Goal: Navigation & Orientation: Find specific page/section

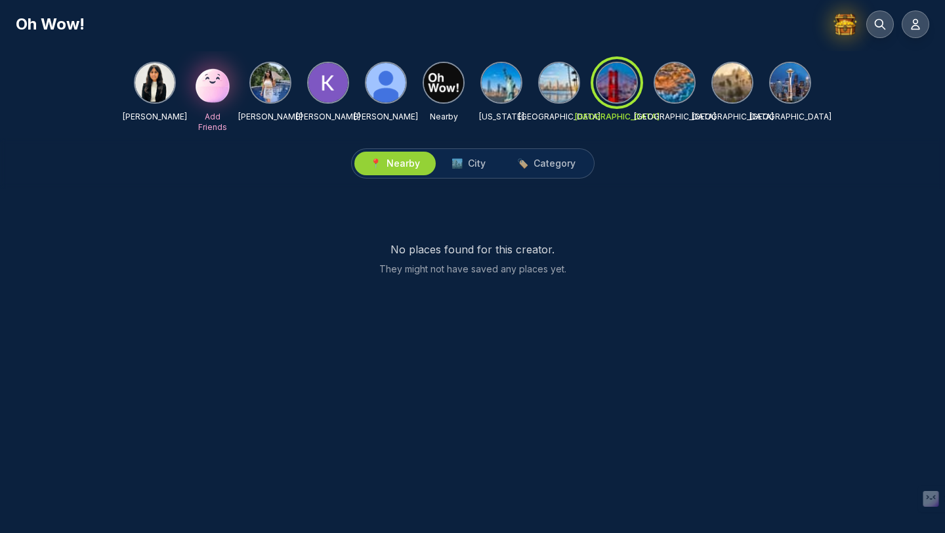
click at [648, 228] on div "No places found for this creator. They might not have saved any places yet." at bounding box center [473, 258] width 914 height 87
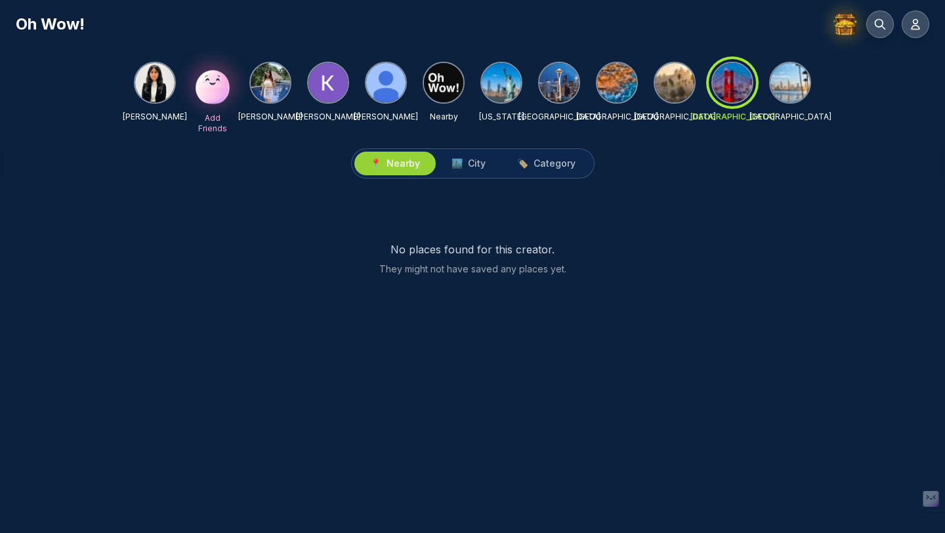
click at [549, 93] on img at bounding box center [559, 82] width 39 height 39
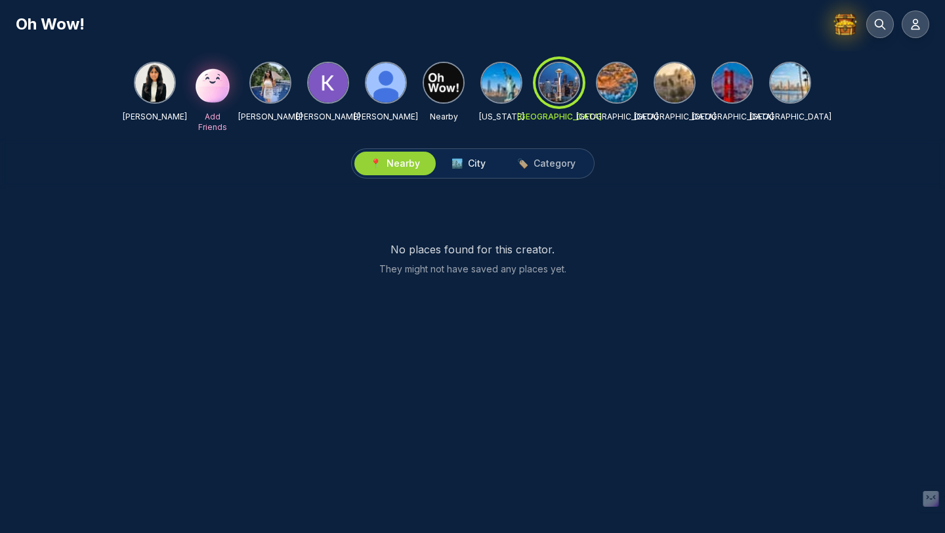
click at [473, 171] on button "🏙️ City" at bounding box center [469, 164] width 66 height 24
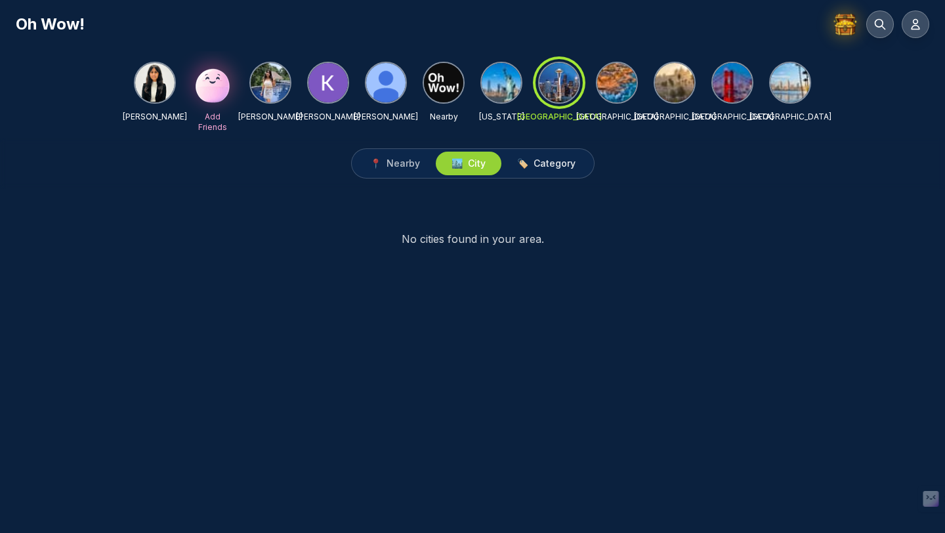
click at [523, 172] on button "🏷️ Category" at bounding box center [547, 164] width 90 height 24
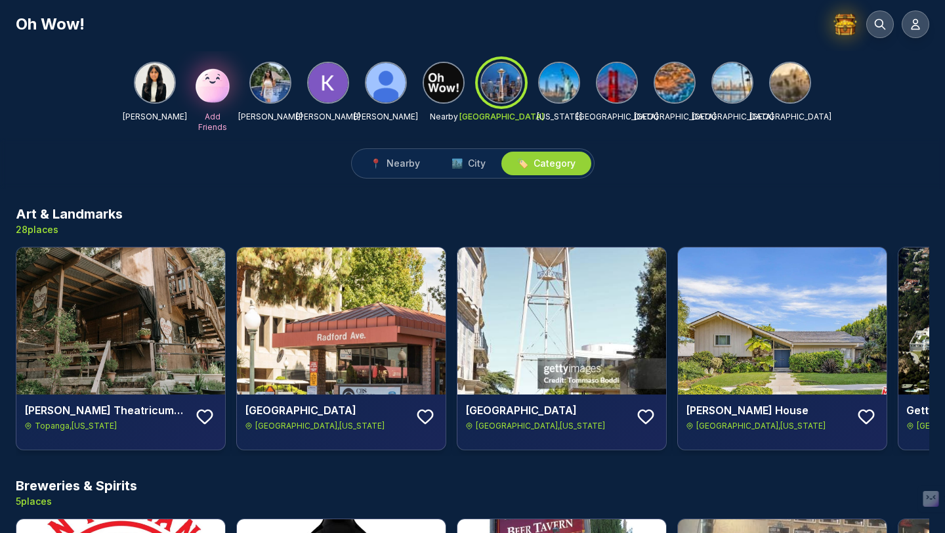
click at [621, 88] on img at bounding box center [616, 82] width 39 height 39
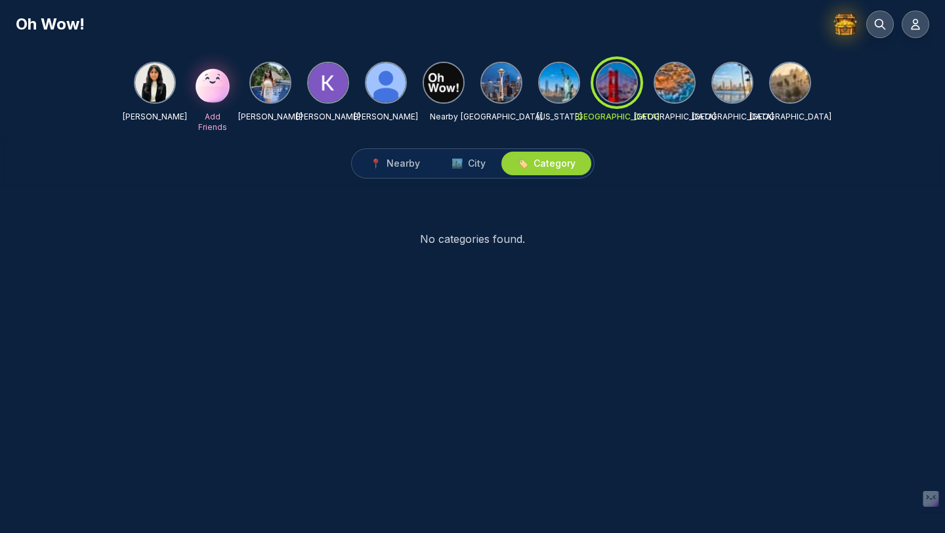
click at [729, 93] on img at bounding box center [732, 82] width 39 height 39
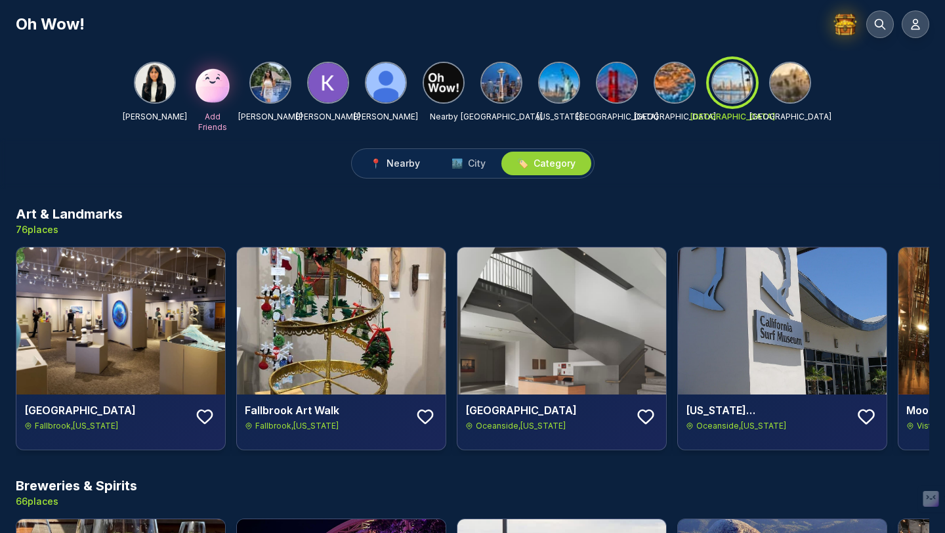
click at [395, 161] on span "Nearby" at bounding box center [403, 163] width 33 height 13
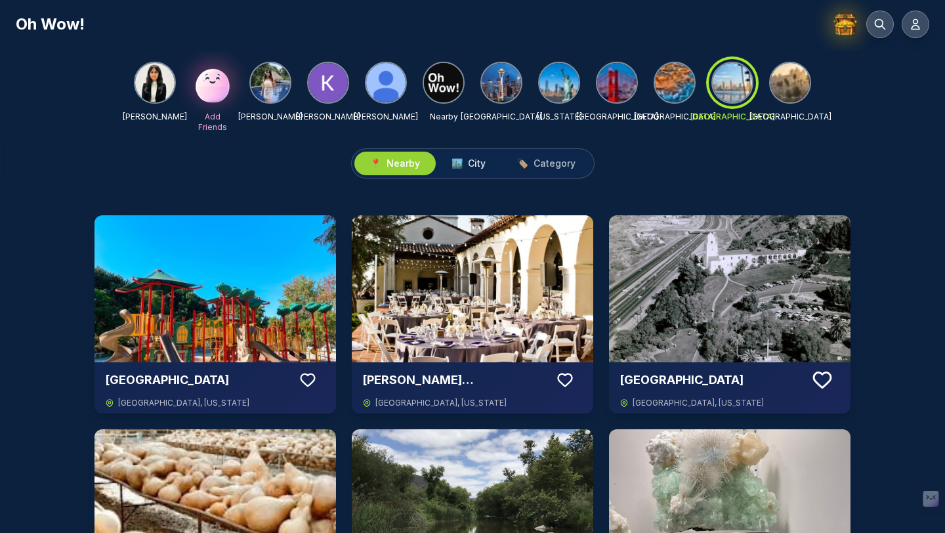
click at [450, 164] on button "🏙️ City" at bounding box center [469, 164] width 66 height 24
